Goal: Information Seeking & Learning: Learn about a topic

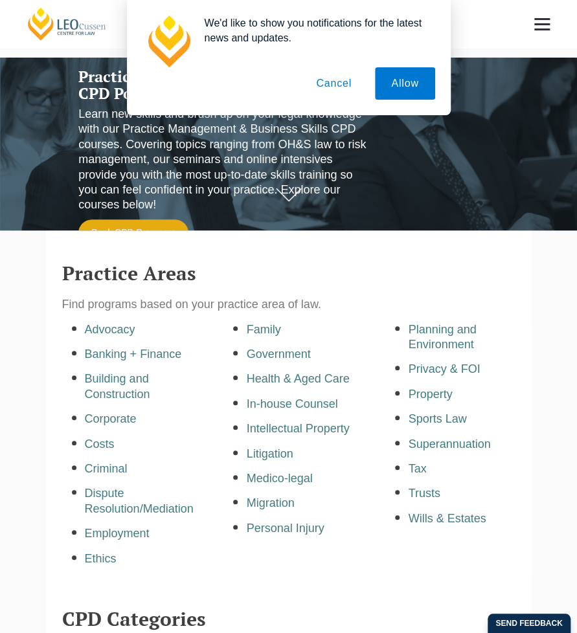
click at [336, 78] on button "Cancel" at bounding box center [334, 83] width 68 height 32
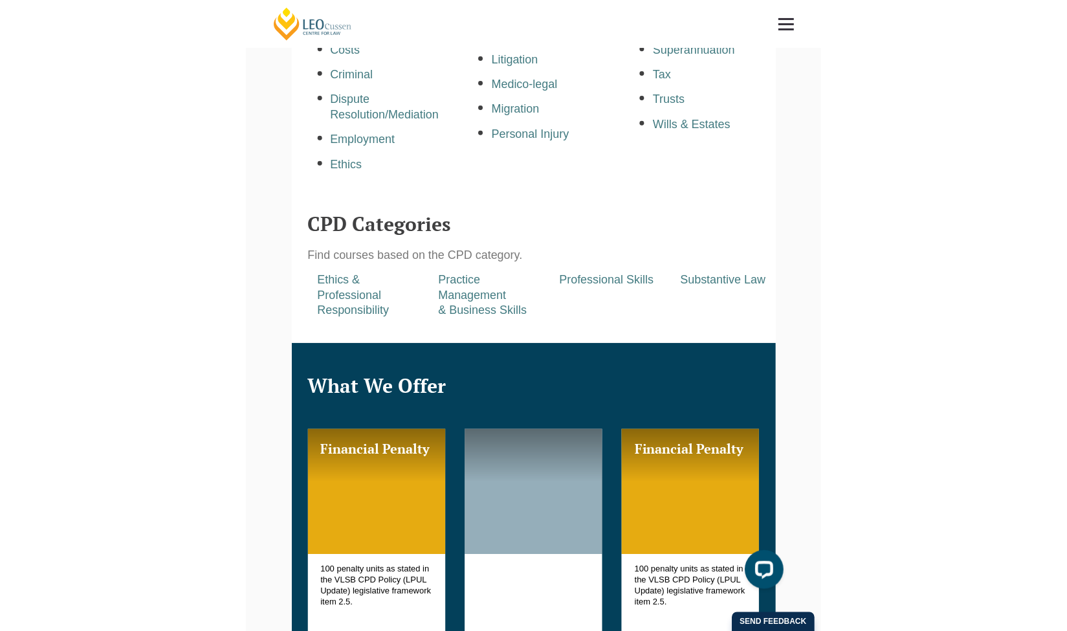
scroll to position [383, 0]
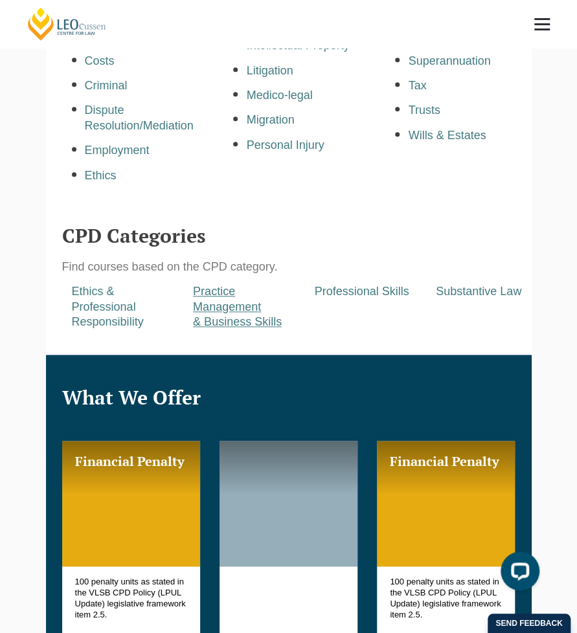
click at [219, 306] on a=pages/cpd-programs&taxons=pages/cpd-programs/cpd-category/practice-management-and-business-skills"] "Practice Management & Business Skills" at bounding box center [237, 306] width 89 height 43
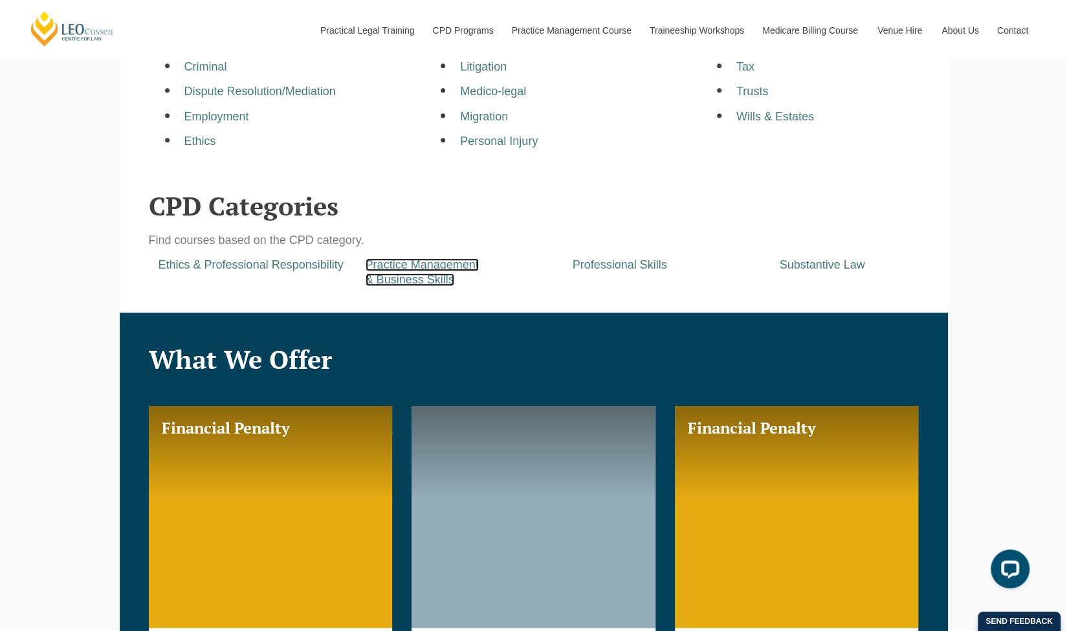
scroll to position [581, 0]
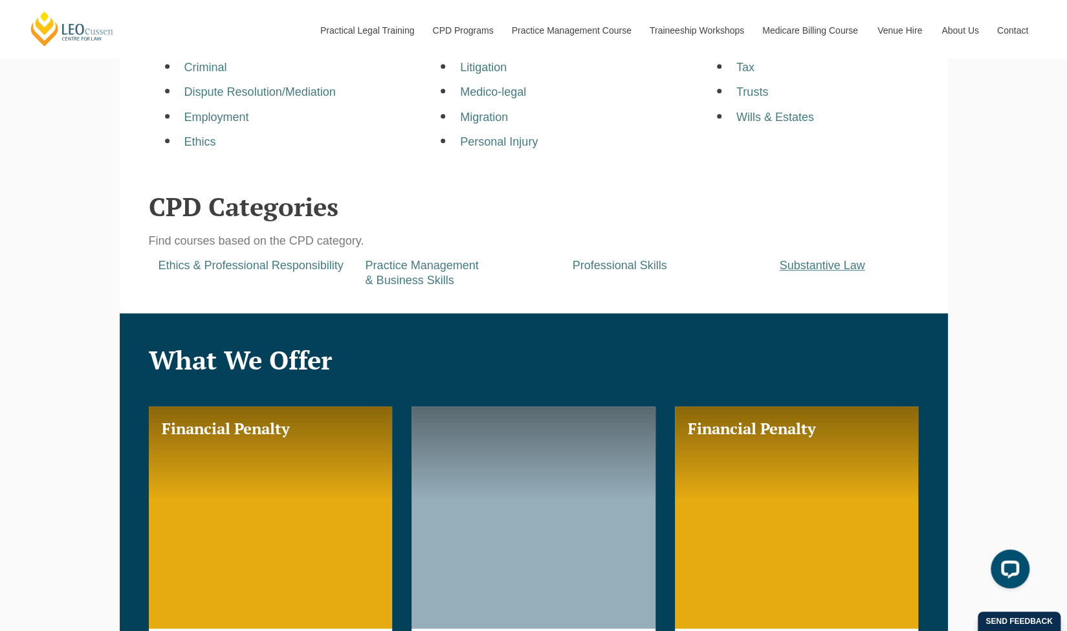
click at [576, 269] on a=pages/cpd-programs&taxons=pages/cpd-programs/cpd-category/substantive-law&_gl=1*mdjssn*_gcl_au*MjE0NDAyMTk3NC4xNzU0NjQwNzU0*_ga*MTgxNjAzMzEzMC4xNzU0NjQwNzU0*_ga_67CL6ZM7M8*czE3NTgwMDYwMTkkbzckZzEkdDE3NTgwMDYyMjYkajYwJGwwJGg3MjM4NDIxOA "Substantive Law" at bounding box center [822, 265] width 85 height 13
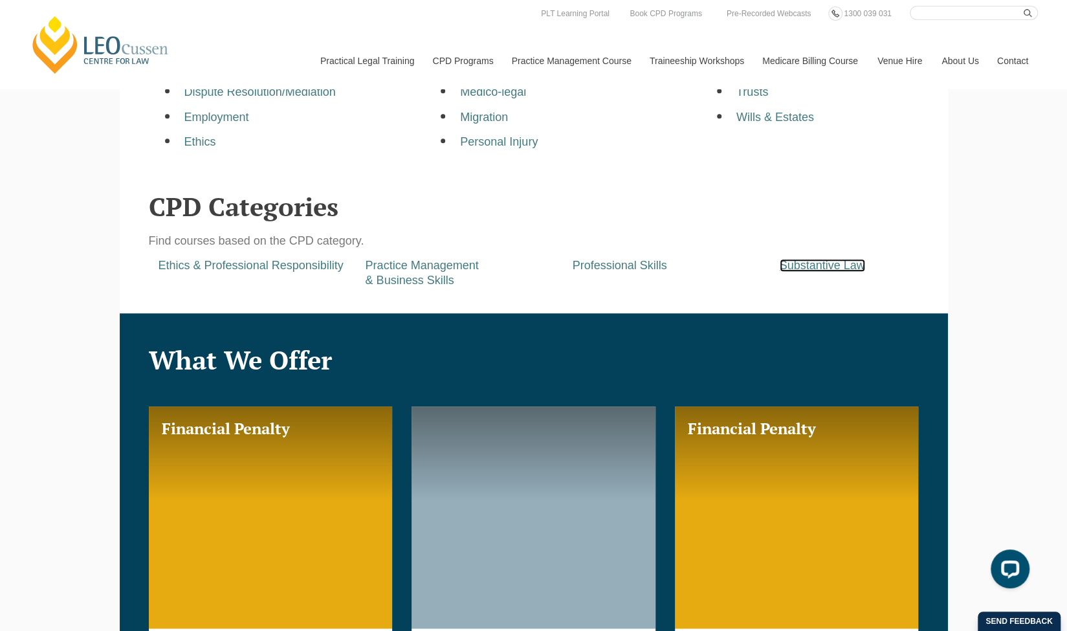
scroll to position [0, 0]
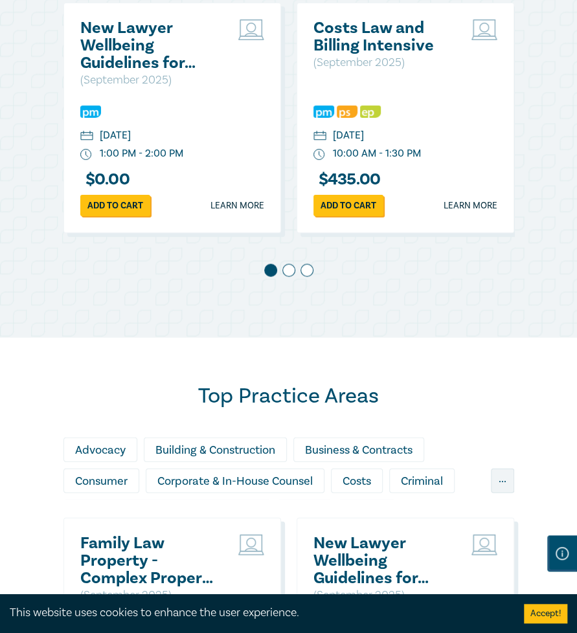
scroll to position [784, 0]
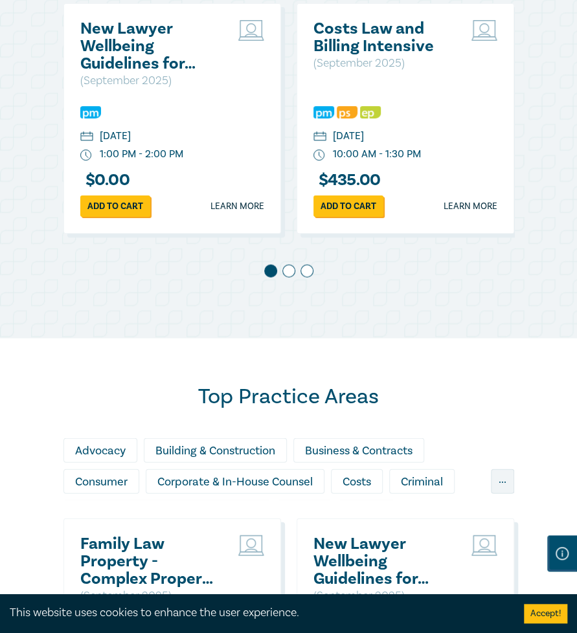
click at [363, 54] on h2 "Costs Law and Billing Intensive" at bounding box center [382, 37] width 139 height 35
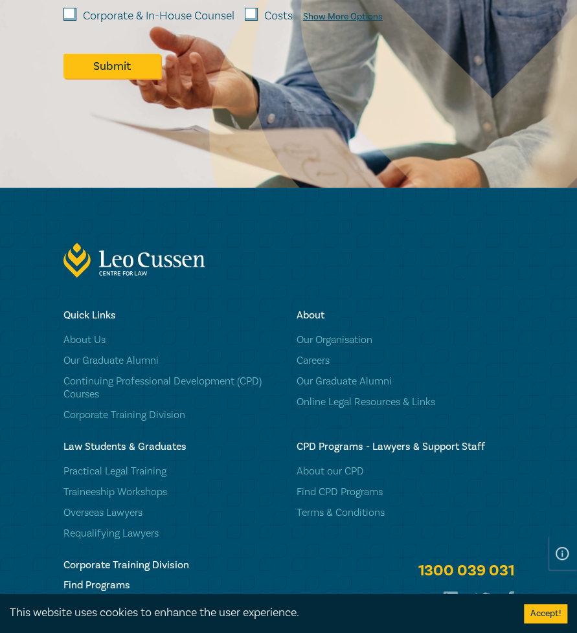
scroll to position [1868, 0]
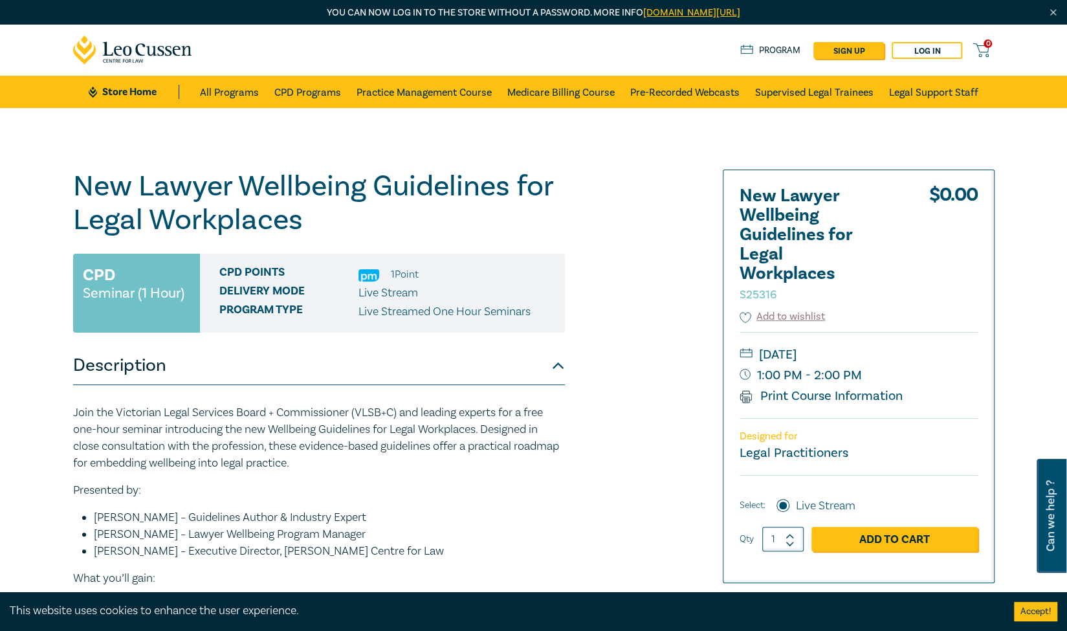
scroll to position [1, 0]
